Goal: Task Accomplishment & Management: Manage account settings

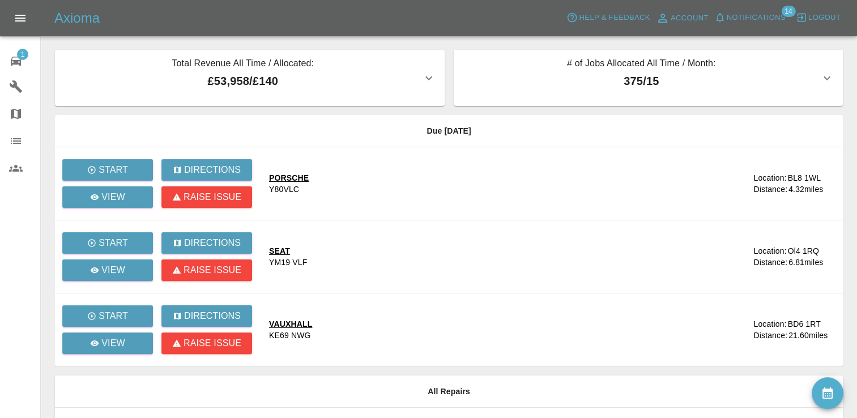
click at [148, 302] on div "Start" at bounding box center [111, 315] width 99 height 27
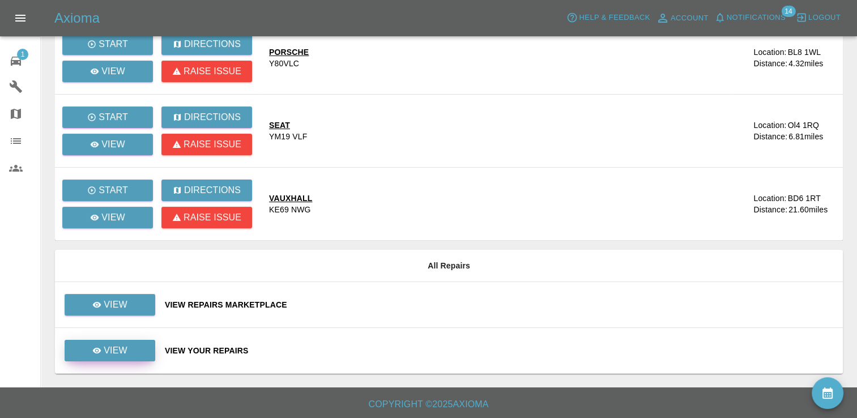
click at [125, 349] on p "View" at bounding box center [116, 351] width 24 height 14
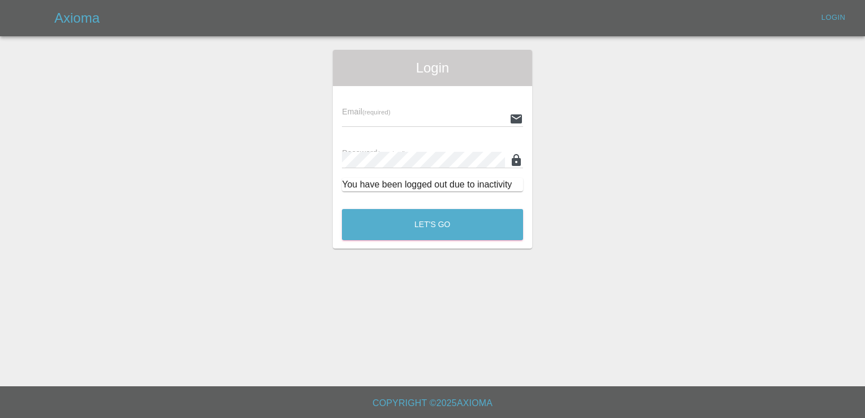
type input "[EMAIL_ADDRESS][DOMAIN_NAME]"
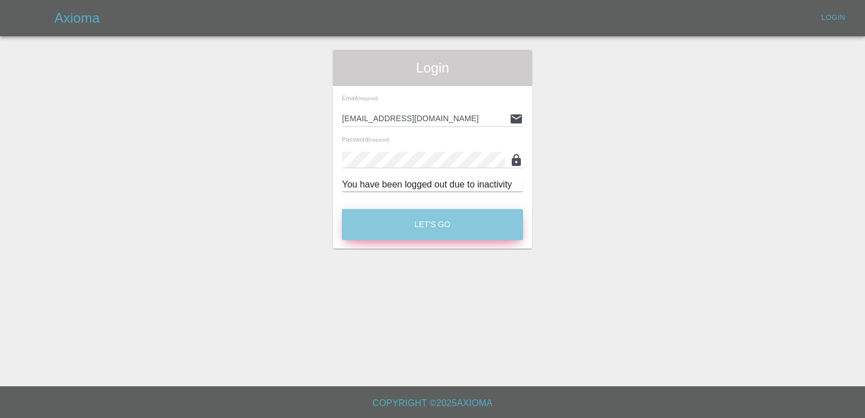
click at [427, 212] on button "Let's Go" at bounding box center [432, 224] width 181 height 31
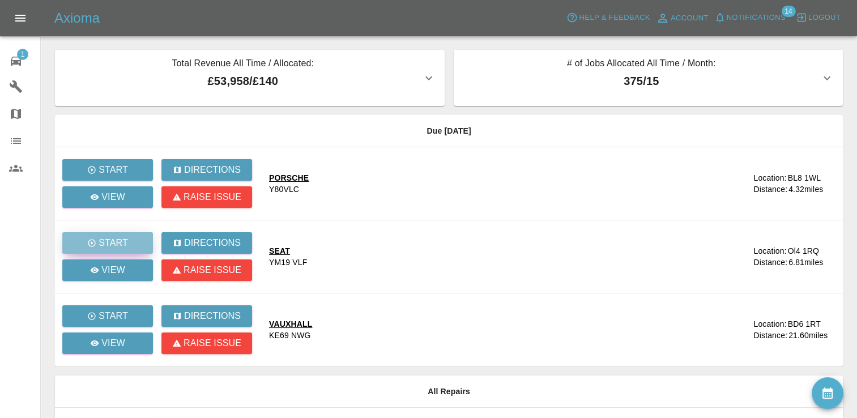
click at [114, 238] on p "Start" at bounding box center [113, 243] width 29 height 14
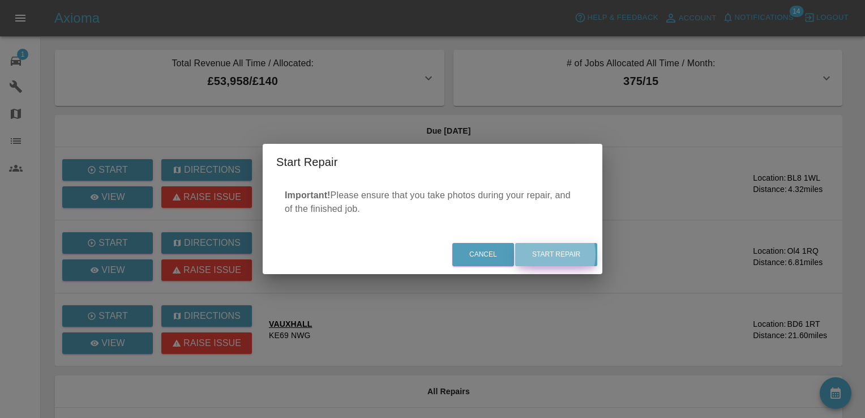
click at [547, 254] on button "Start Repair" at bounding box center [556, 254] width 82 height 23
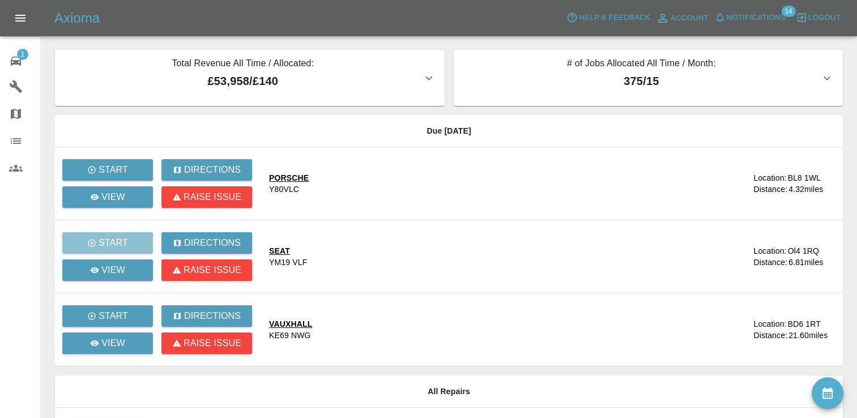
click at [118, 238] on div "Start" at bounding box center [111, 242] width 99 height 27
drag, startPoint x: 118, startPoint y: 238, endPoint x: 128, endPoint y: 247, distance: 14.0
click at [128, 247] on div "Start" at bounding box center [111, 242] width 99 height 27
click at [104, 262] on link "View" at bounding box center [107, 270] width 91 height 22
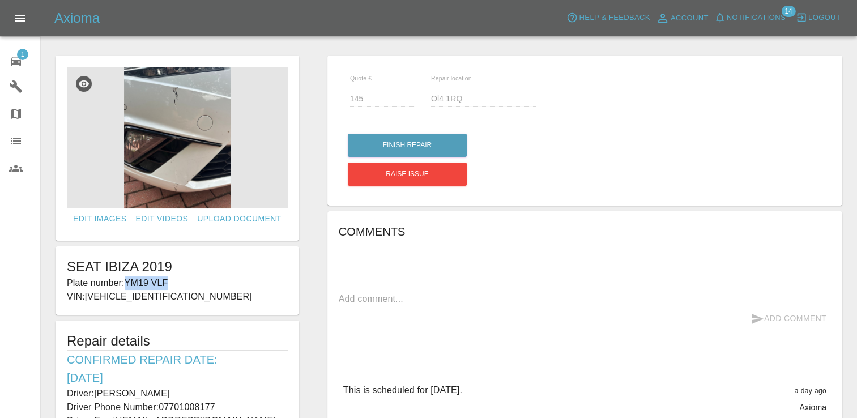
drag, startPoint x: 170, startPoint y: 283, endPoint x: 123, endPoint y: 287, distance: 46.6
click at [123, 287] on p "Plate number: YM19 VLF" at bounding box center [177, 283] width 221 height 14
copy p "YM19 VLF"
click at [106, 275] on h1 "SEAT IBIZA 2019" at bounding box center [177, 267] width 221 height 18
drag, startPoint x: 171, startPoint y: 280, endPoint x: 130, endPoint y: 283, distance: 41.4
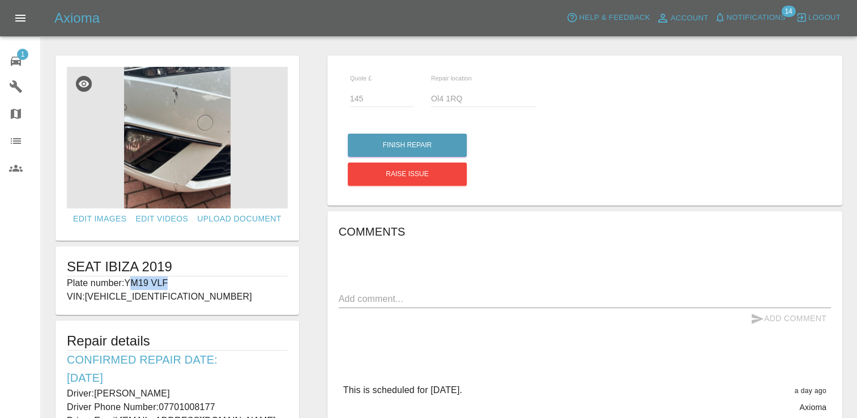
click at [130, 283] on p "Plate number: YM19 VLF" at bounding box center [177, 283] width 221 height 14
click at [185, 281] on p "Plate number: YM19 VLF" at bounding box center [177, 283] width 221 height 14
drag, startPoint x: 175, startPoint y: 280, endPoint x: 126, endPoint y: 281, distance: 49.8
click at [126, 281] on p "Plate number: YM19 VLF" at bounding box center [177, 283] width 221 height 14
copy p "YM19 VLF"
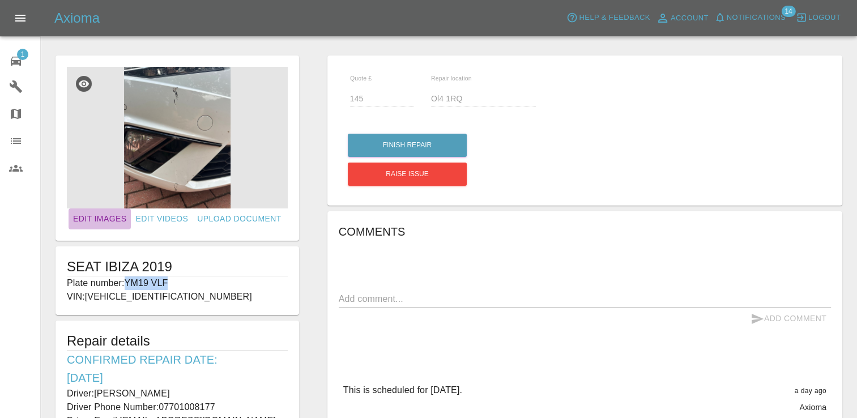
click at [115, 219] on link "Edit Images" at bounding box center [100, 218] width 62 height 21
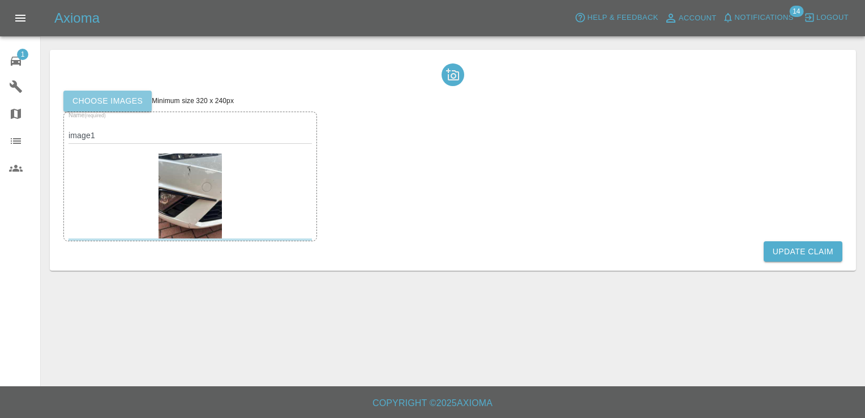
click at [123, 96] on label "Choose images" at bounding box center [107, 101] width 88 height 21
click at [0, 0] on input "Choose images" at bounding box center [0, 0] width 0 height 0
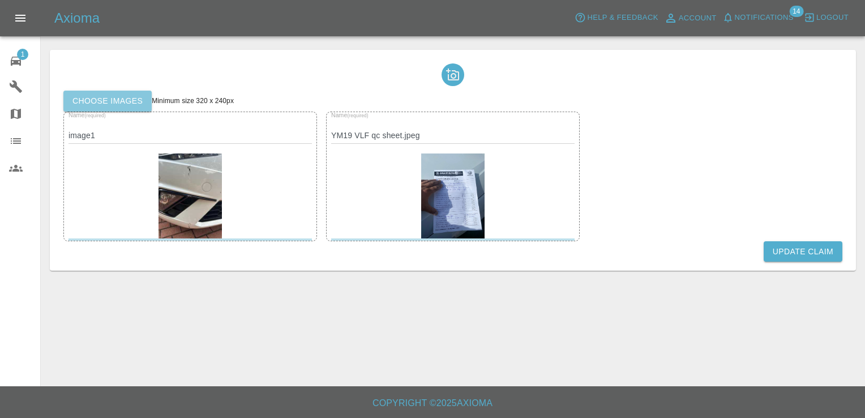
click at [112, 105] on label "Choose images" at bounding box center [107, 101] width 88 height 21
click at [0, 0] on input "Choose images" at bounding box center [0, 0] width 0 height 0
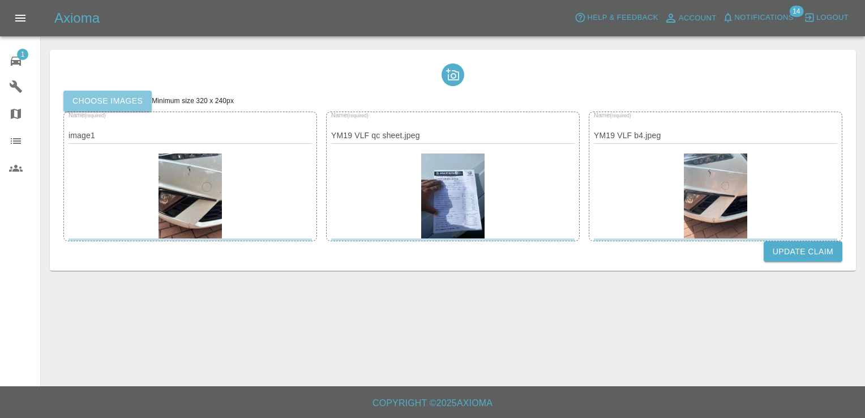
click at [130, 93] on label "Choose images" at bounding box center [107, 101] width 88 height 21
click at [0, 0] on input "Choose images" at bounding box center [0, 0] width 0 height 0
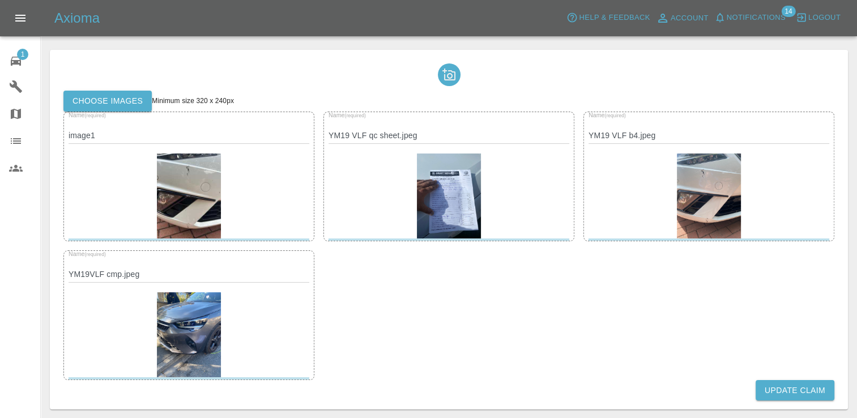
click at [278, 353] on div at bounding box center [189, 334] width 241 height 85
drag, startPoint x: 278, startPoint y: 353, endPoint x: 131, endPoint y: 104, distance: 289.3
click at [131, 104] on label "Choose images" at bounding box center [107, 101] width 88 height 21
click at [0, 0] on input "Choose images" at bounding box center [0, 0] width 0 height 0
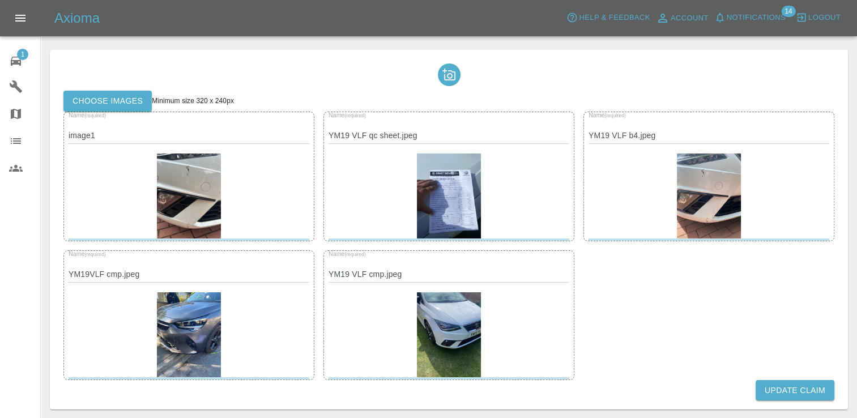
click at [796, 392] on button "Update Claim" at bounding box center [794, 390] width 79 height 21
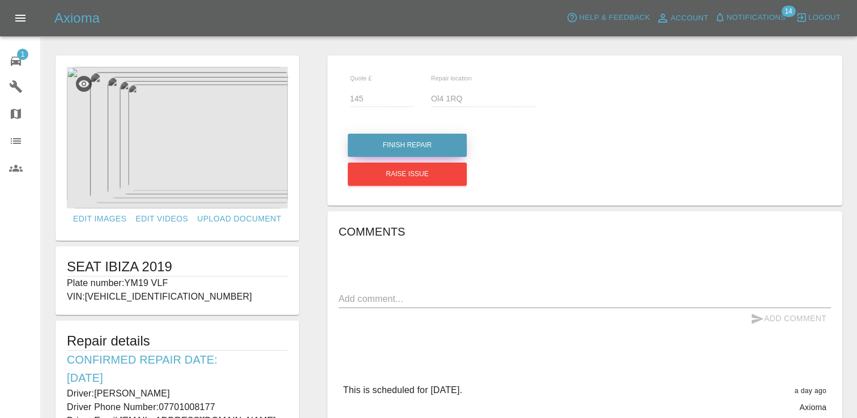
click at [419, 143] on button "Finish Repair" at bounding box center [407, 145] width 119 height 23
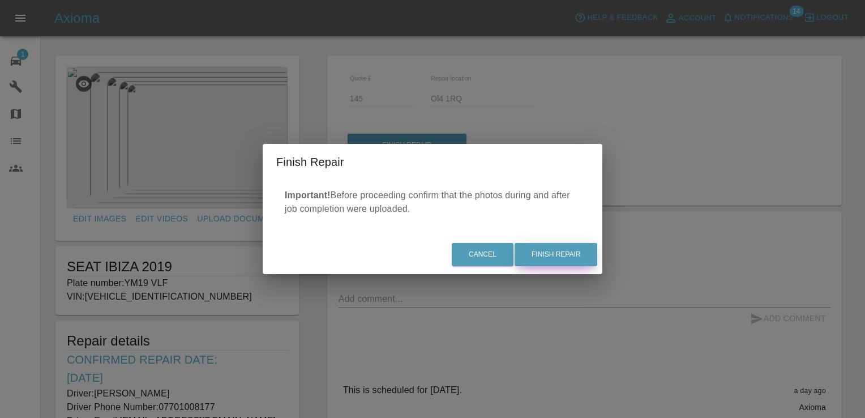
click at [562, 252] on button "Finish Repair" at bounding box center [556, 254] width 83 height 23
click at [560, 254] on div "Cancel Finish Repair" at bounding box center [433, 255] width 340 height 38
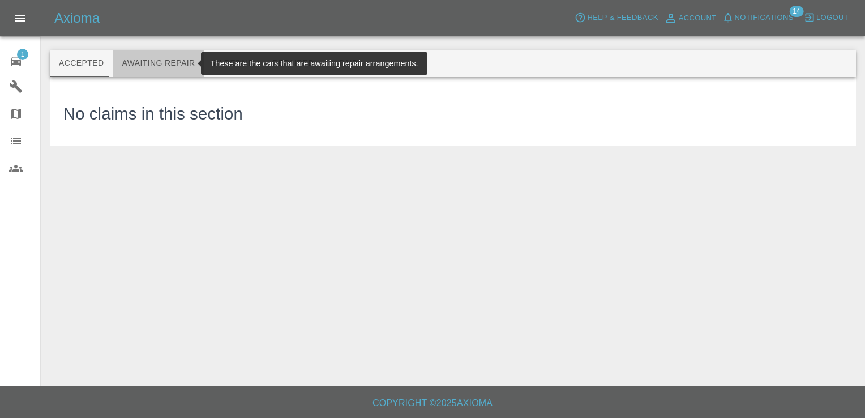
click at [155, 60] on button "Awaiting Repair" at bounding box center [158, 63] width 91 height 27
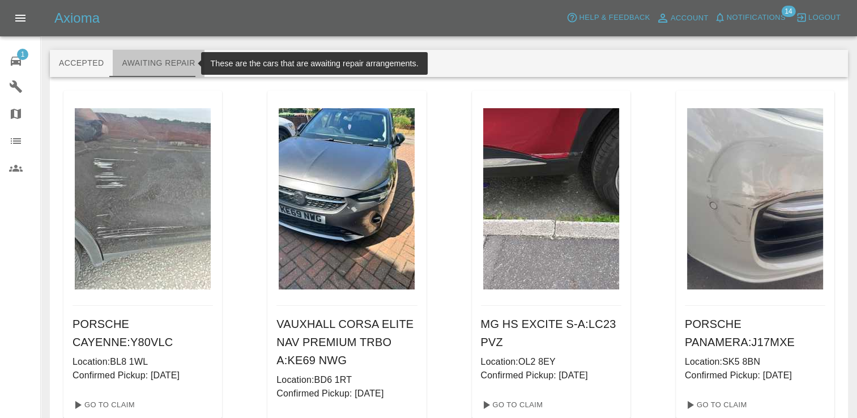
click at [159, 63] on button "Awaiting Repair" at bounding box center [158, 63] width 91 height 27
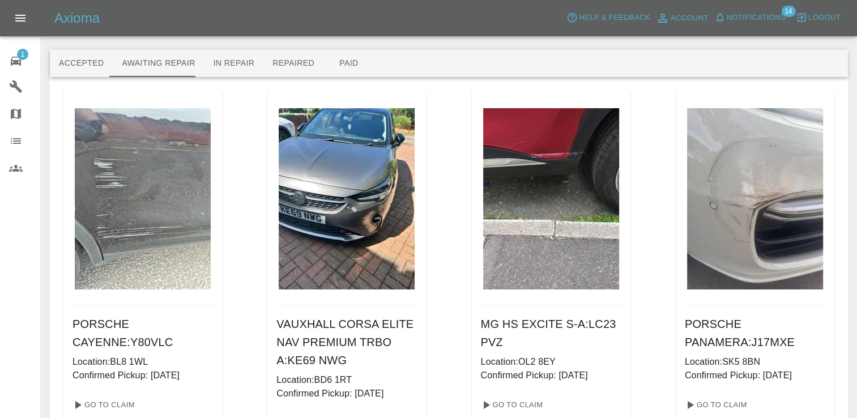
click at [316, 360] on h6 "VAUXHALL CORSA ELITE NAV PREMIUM TRBO A : KE69 NWG" at bounding box center [346, 342] width 140 height 54
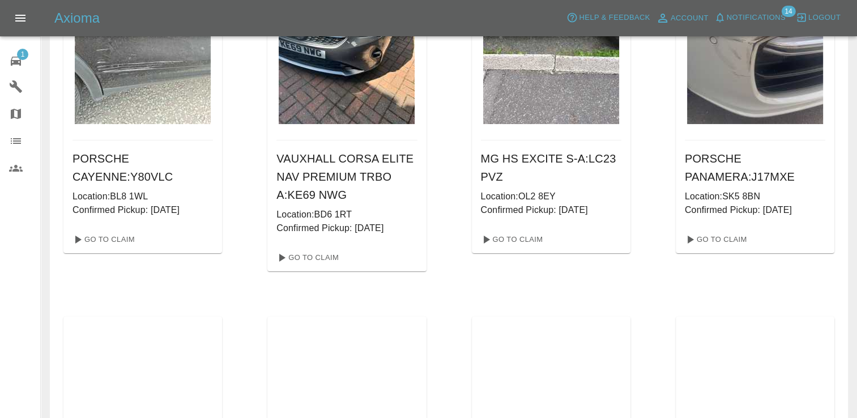
scroll to position [172, 0]
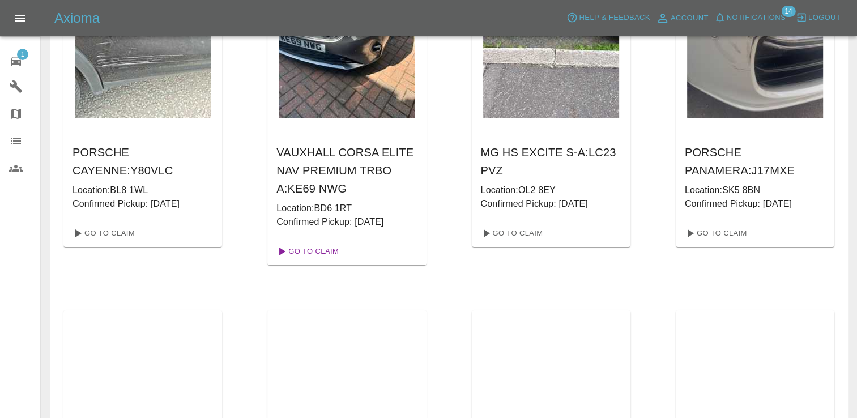
click at [309, 249] on link "Go To Claim" at bounding box center [307, 251] width 70 height 18
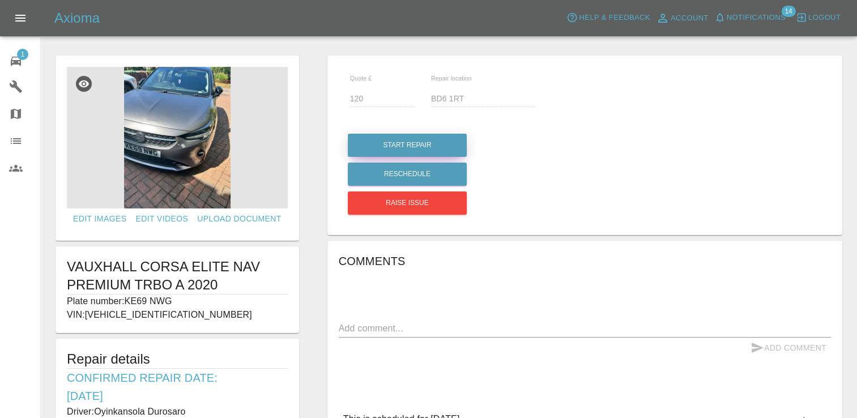
click at [394, 137] on button "Start Repair" at bounding box center [407, 145] width 119 height 23
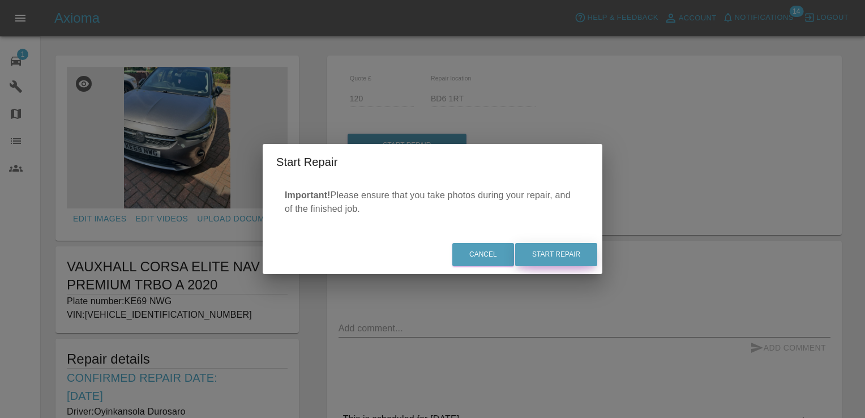
click at [567, 246] on button "Start Repair" at bounding box center [556, 254] width 82 height 23
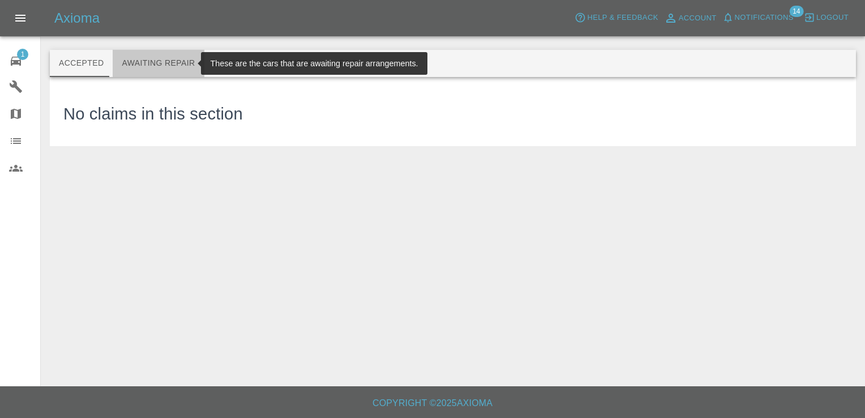
click at [164, 65] on button "Awaiting Repair" at bounding box center [158, 63] width 91 height 27
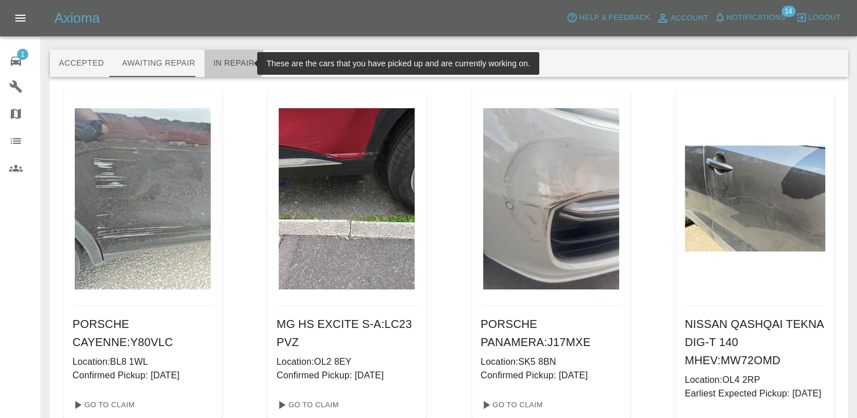
click at [217, 56] on button "In Repair" at bounding box center [233, 63] width 59 height 27
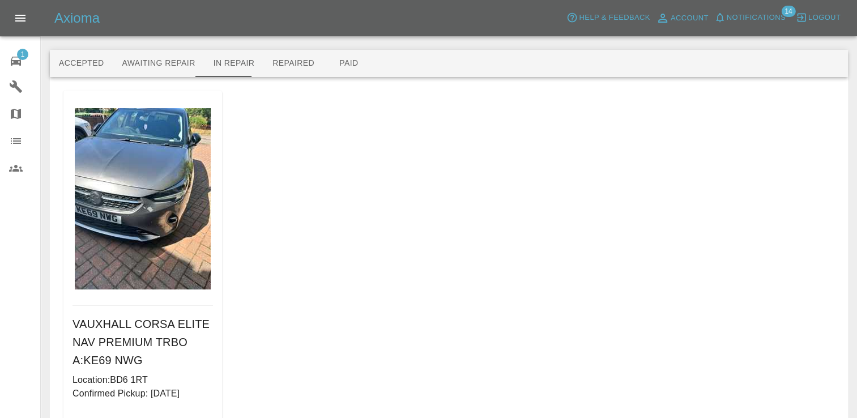
scroll to position [78, 0]
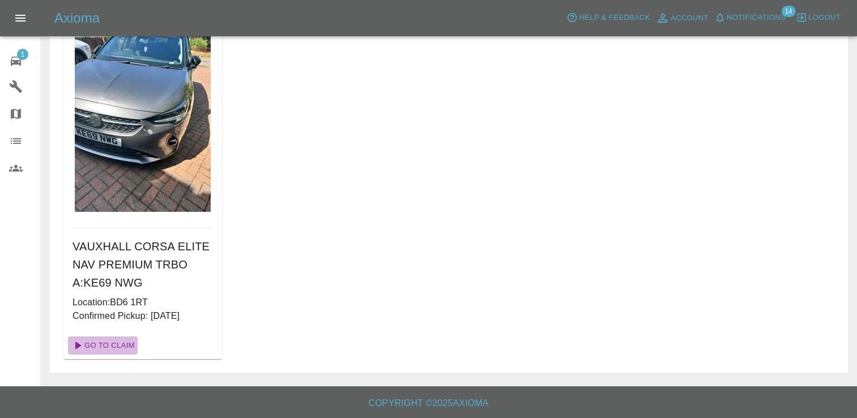
click at [115, 346] on link "Go To Claim" at bounding box center [103, 345] width 70 height 18
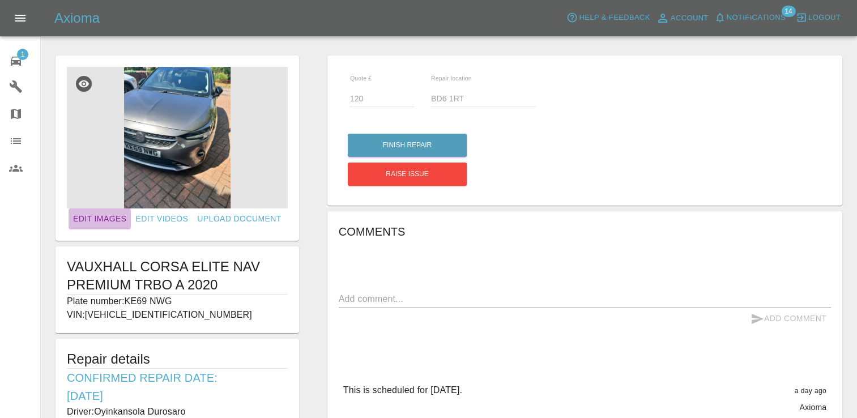
click at [113, 219] on link "Edit Images" at bounding box center [100, 218] width 62 height 21
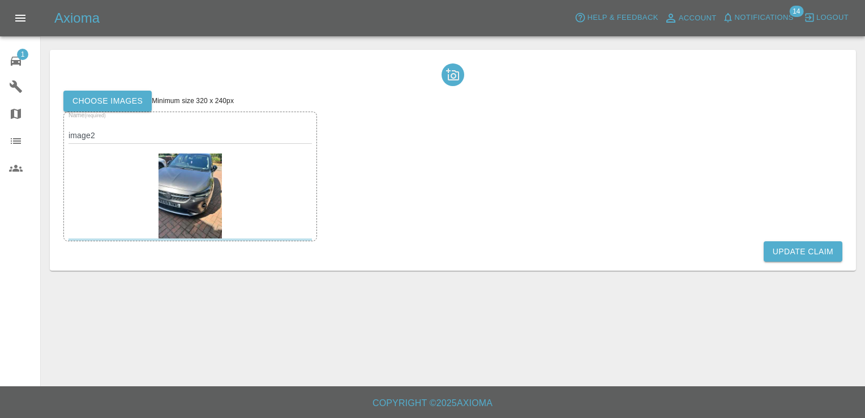
click at [107, 102] on label "Choose images" at bounding box center [107, 101] width 88 height 21
click at [0, 0] on input "Choose images" at bounding box center [0, 0] width 0 height 0
click at [807, 254] on button "Update Claim" at bounding box center [803, 251] width 79 height 21
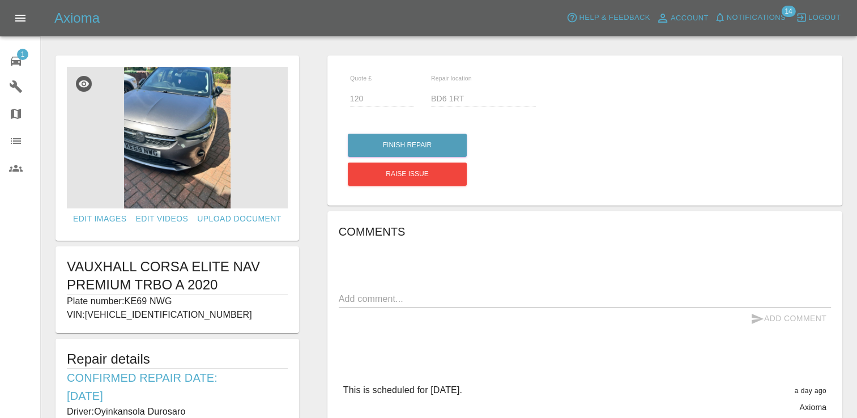
click at [177, 301] on p "Plate number: KE69 NWG" at bounding box center [177, 301] width 221 height 14
drag, startPoint x: 167, startPoint y: 298, endPoint x: 124, endPoint y: 295, distance: 43.2
click at [124, 295] on p "Plate number: KE69 NWG" at bounding box center [177, 301] width 221 height 14
copy p "KE69 NWG"
click at [103, 215] on link "Edit Images" at bounding box center [100, 218] width 62 height 21
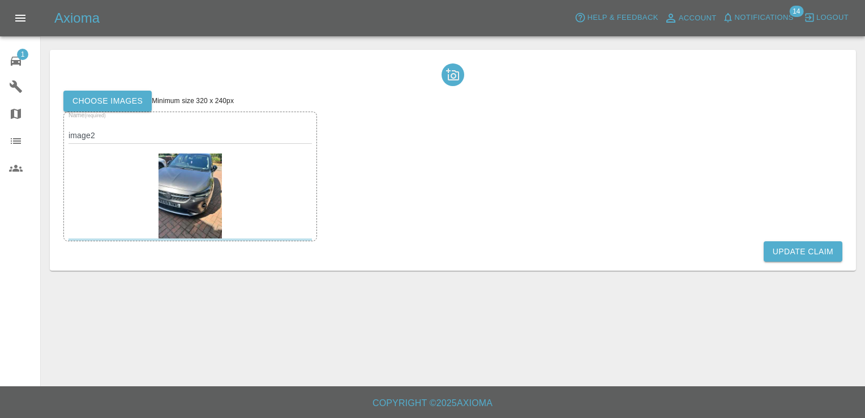
click at [116, 99] on label "Choose images" at bounding box center [107, 101] width 88 height 21
click at [0, 0] on input "Choose images" at bounding box center [0, 0] width 0 height 0
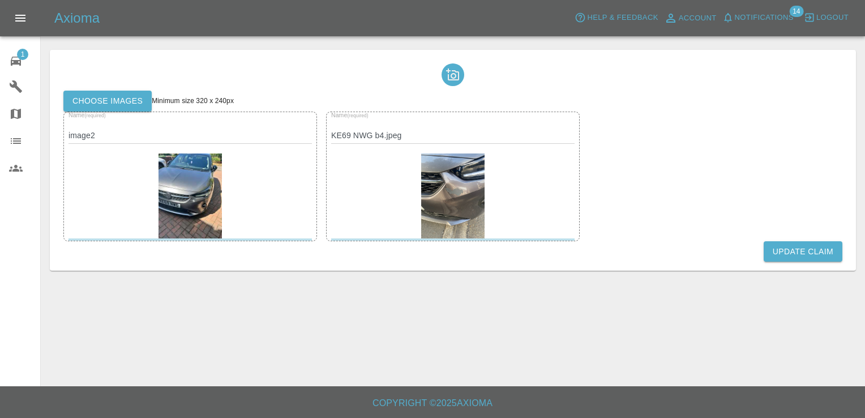
click at [104, 99] on label "Choose images" at bounding box center [107, 101] width 88 height 21
click at [0, 0] on input "Choose images" at bounding box center [0, 0] width 0 height 0
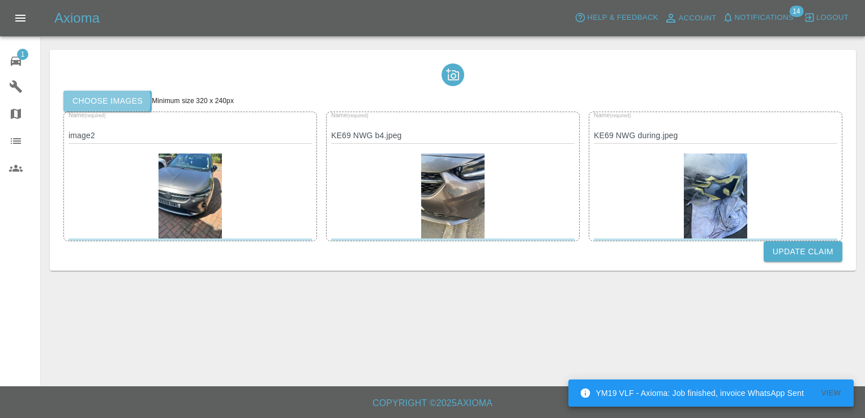
click at [106, 100] on label "Choose images" at bounding box center [107, 101] width 88 height 21
click at [0, 0] on input "Choose images" at bounding box center [0, 0] width 0 height 0
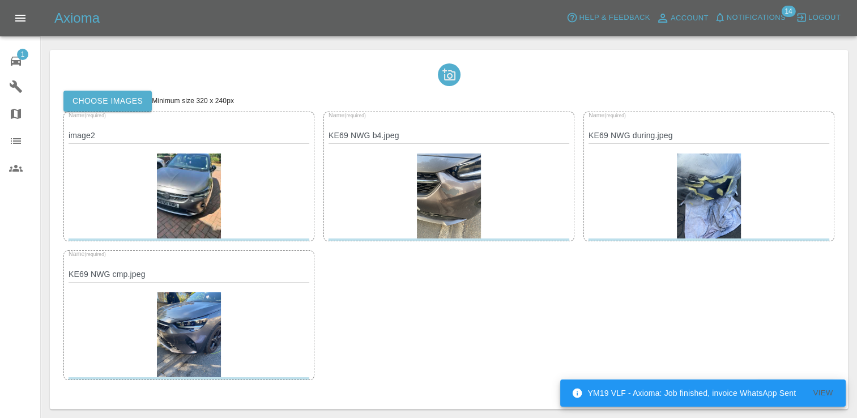
click at [123, 101] on label "Choose images" at bounding box center [107, 101] width 88 height 21
click at [0, 0] on input "Choose images" at bounding box center [0, 0] width 0 height 0
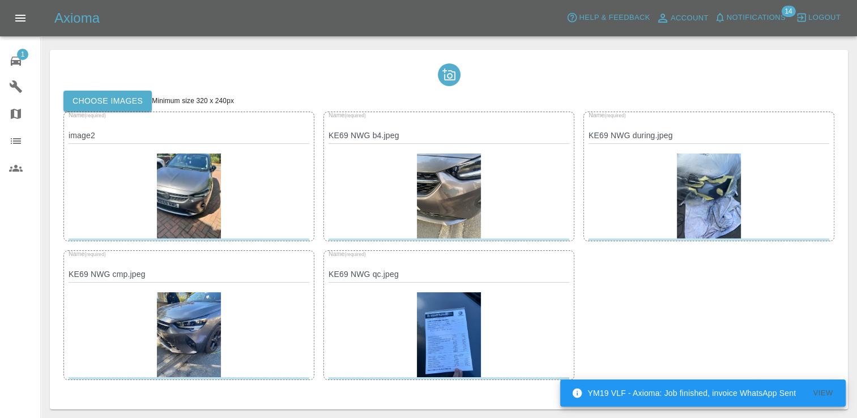
click at [119, 106] on label "Choose images" at bounding box center [107, 101] width 88 height 21
click at [0, 0] on input "Choose images" at bounding box center [0, 0] width 0 height 0
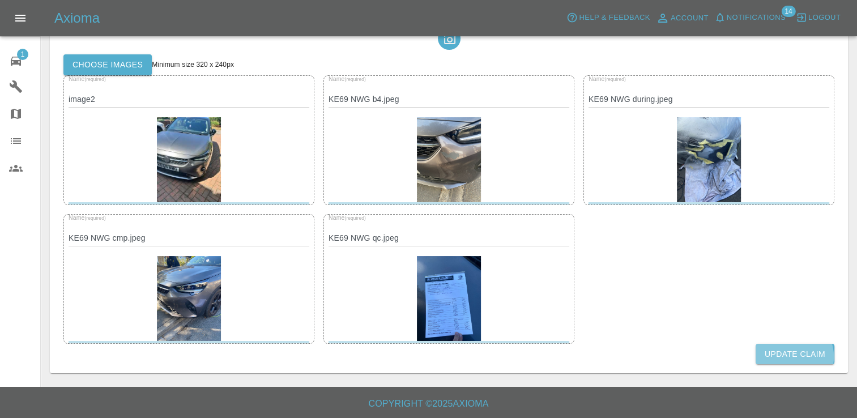
click at [790, 356] on button "Update Claim" at bounding box center [794, 354] width 79 height 21
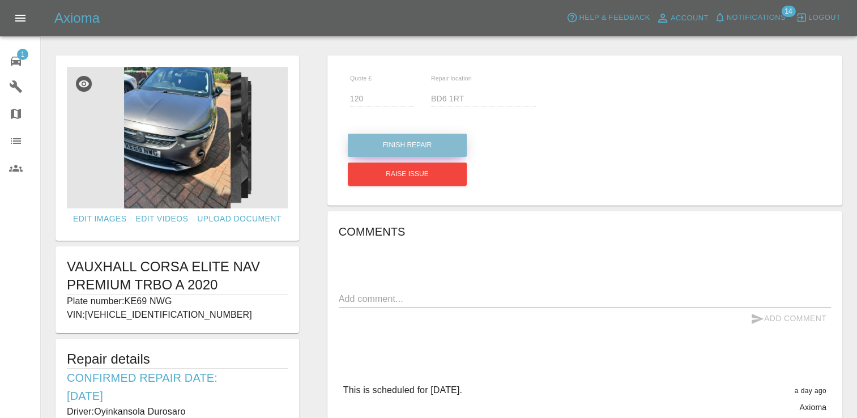
click at [398, 142] on button "Finish Repair" at bounding box center [407, 145] width 119 height 23
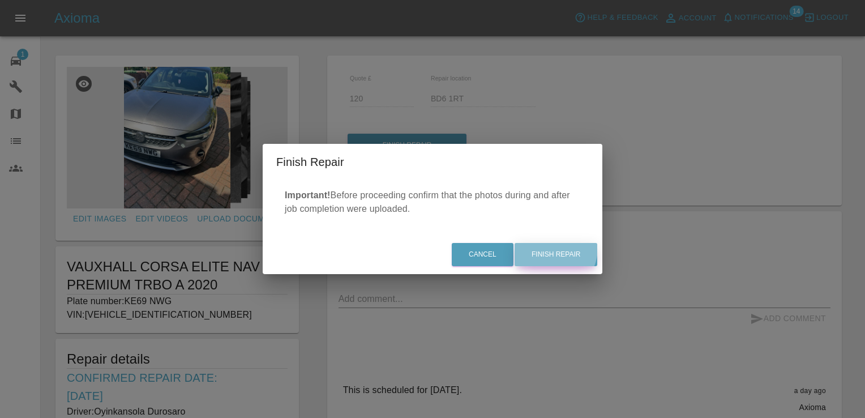
click at [549, 247] on button "Finish Repair" at bounding box center [556, 254] width 83 height 23
click at [549, 251] on div "Cancel Finish Repair" at bounding box center [433, 255] width 340 height 38
